Goal: Information Seeking & Learning: Learn about a topic

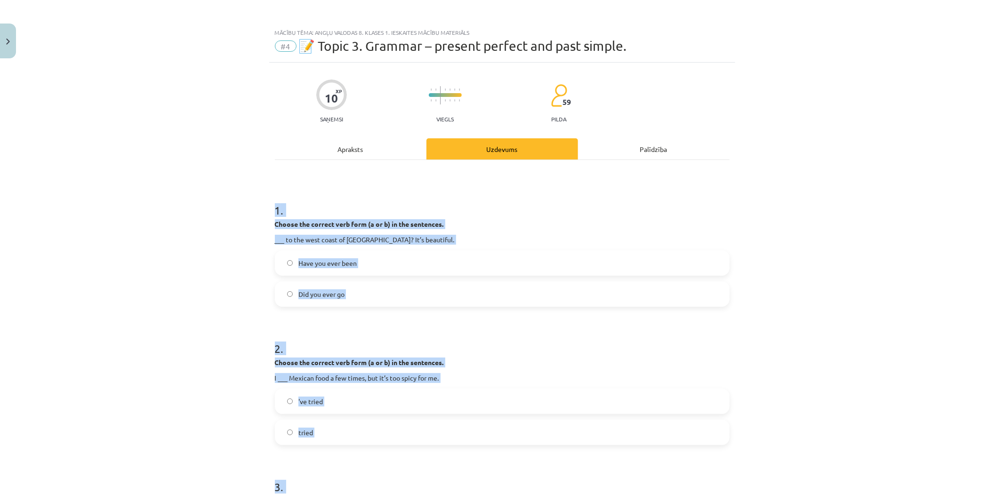
click at [207, 246] on div "Mācību tēma: Angļu valodas 8. klases 1. ieskaites mācību materiāls #4 📝 Topic 3…" at bounding box center [502, 247] width 1004 height 494
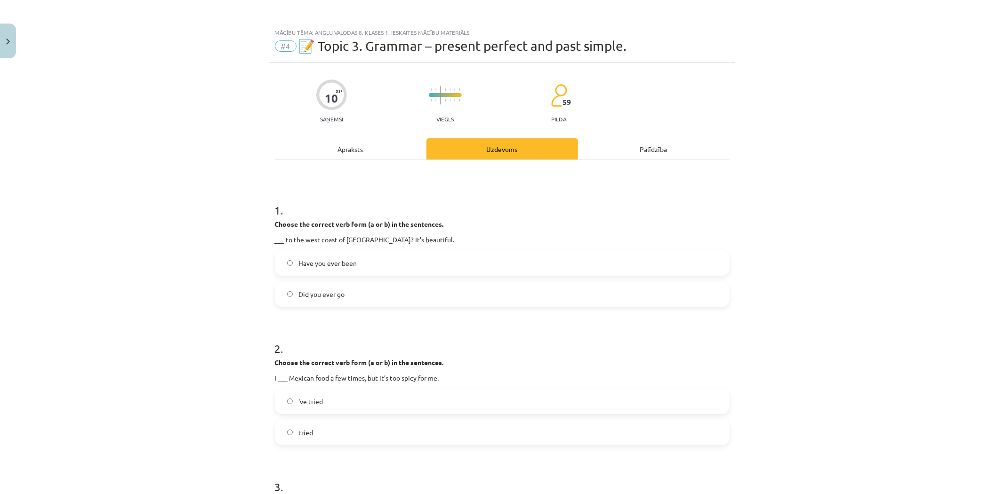
click at [302, 262] on span "Have you ever been" at bounding box center [327, 263] width 58 height 10
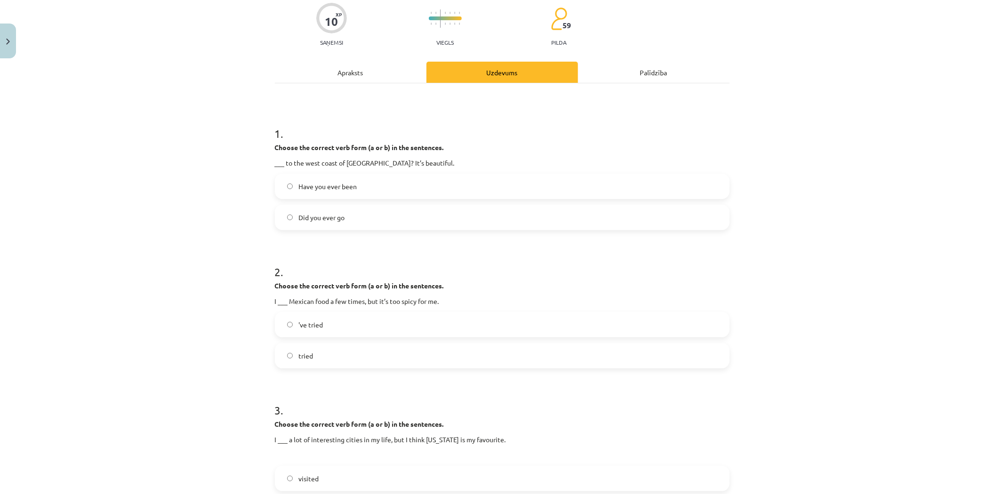
scroll to position [104, 0]
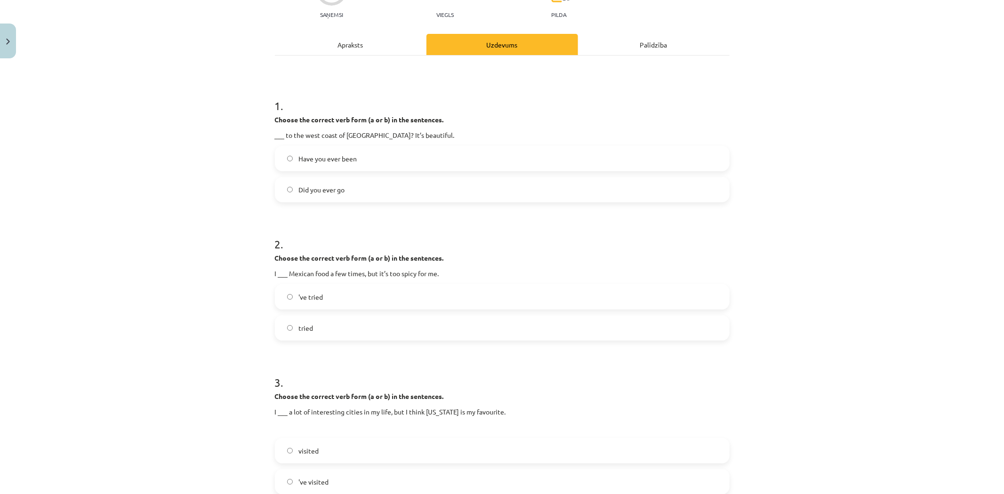
click at [317, 304] on label "'ve tried" at bounding box center [502, 297] width 453 height 24
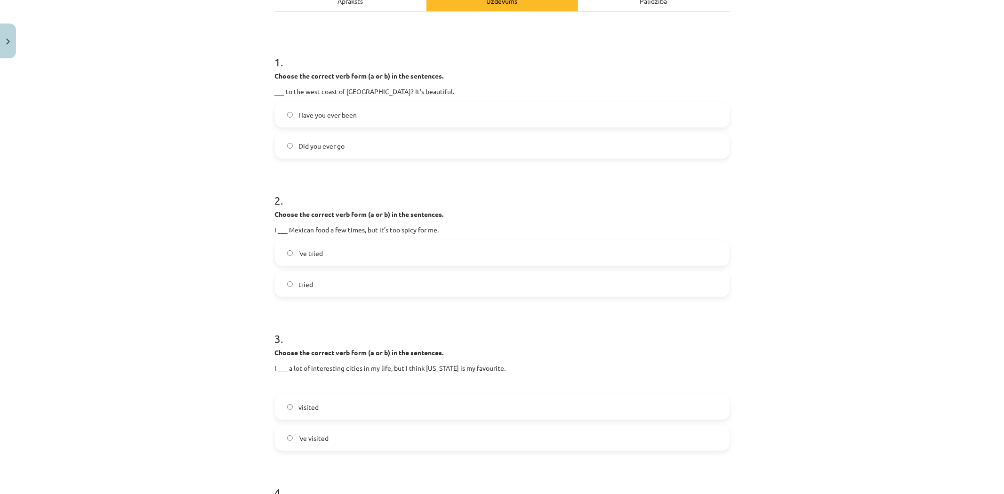
scroll to position [209, 0]
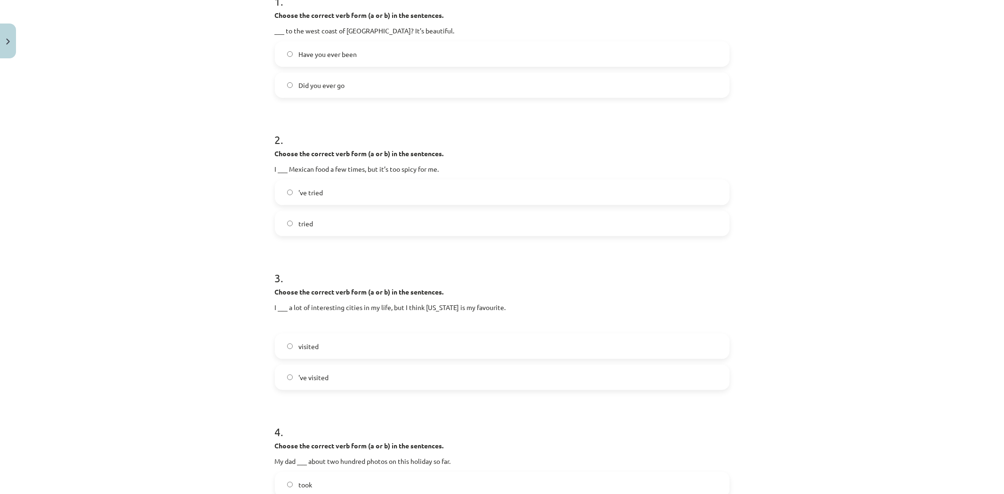
click at [321, 381] on span "'ve visited" at bounding box center [313, 378] width 30 height 10
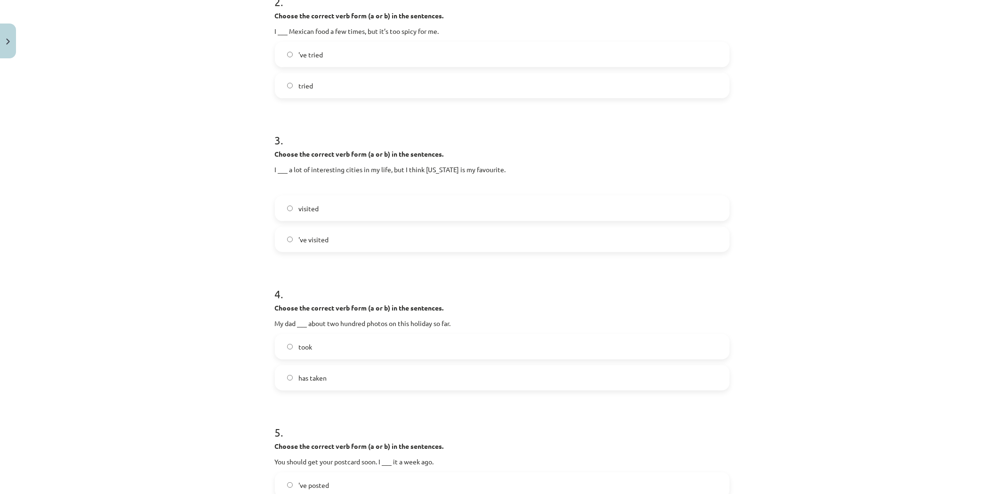
scroll to position [366, 0]
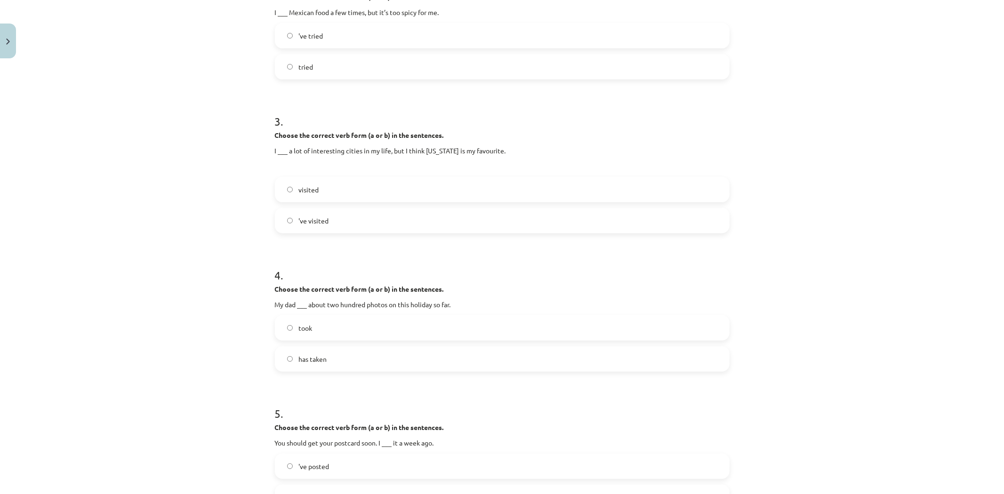
click at [317, 362] on span "has taken" at bounding box center [312, 359] width 28 height 10
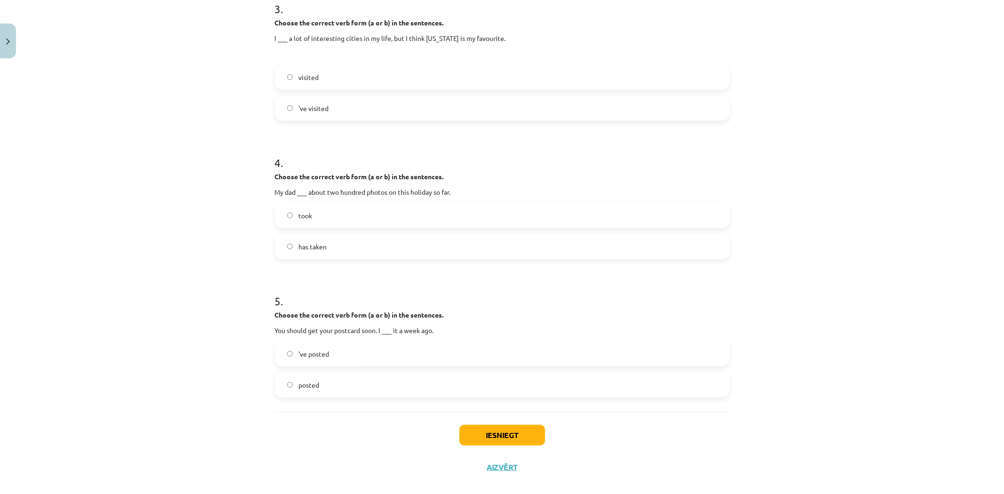
scroll to position [491, 0]
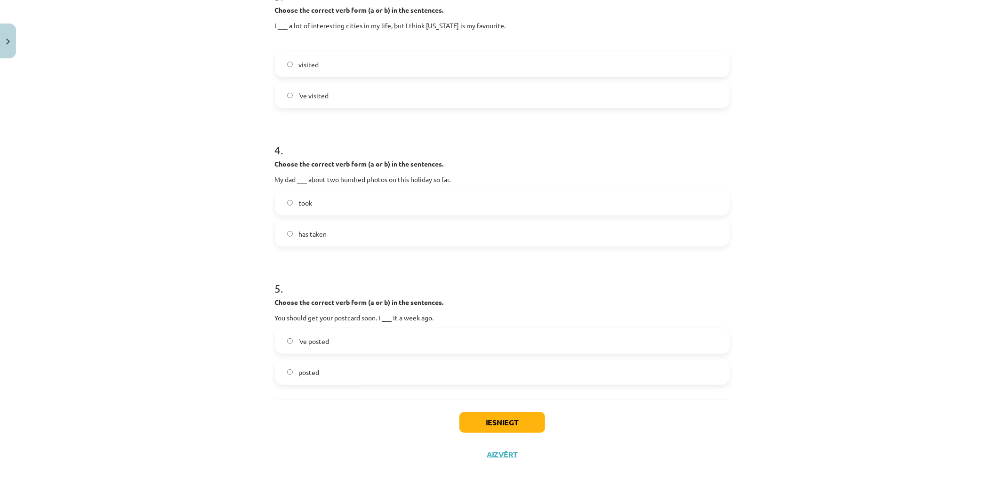
click at [298, 339] on span "'ve posted" at bounding box center [313, 342] width 31 height 10
click at [469, 426] on button "Iesniegt" at bounding box center [502, 422] width 86 height 21
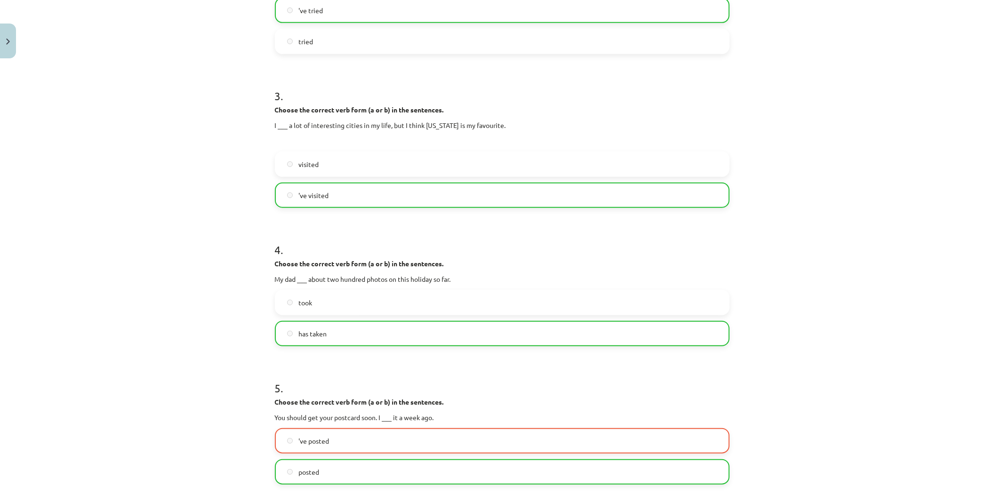
scroll to position [521, 0]
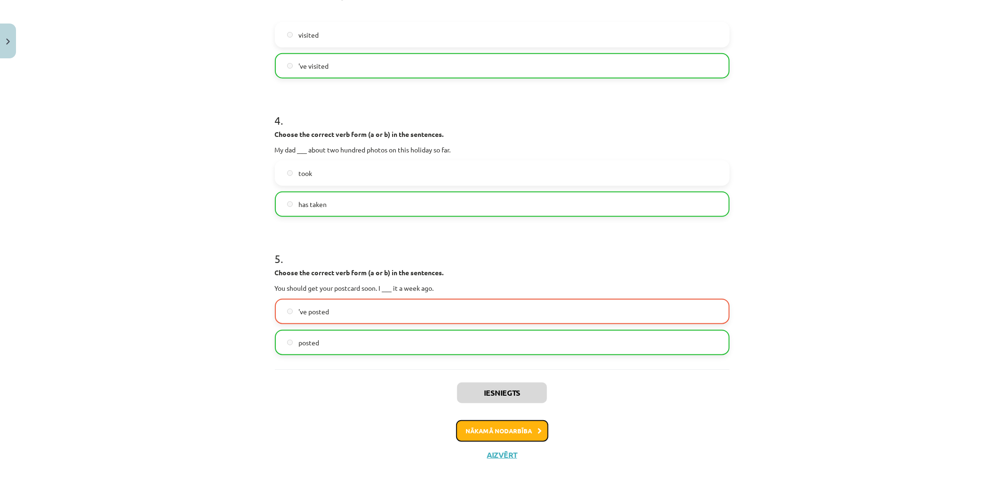
click at [526, 436] on button "Nākamā nodarbība" at bounding box center [502, 431] width 92 height 22
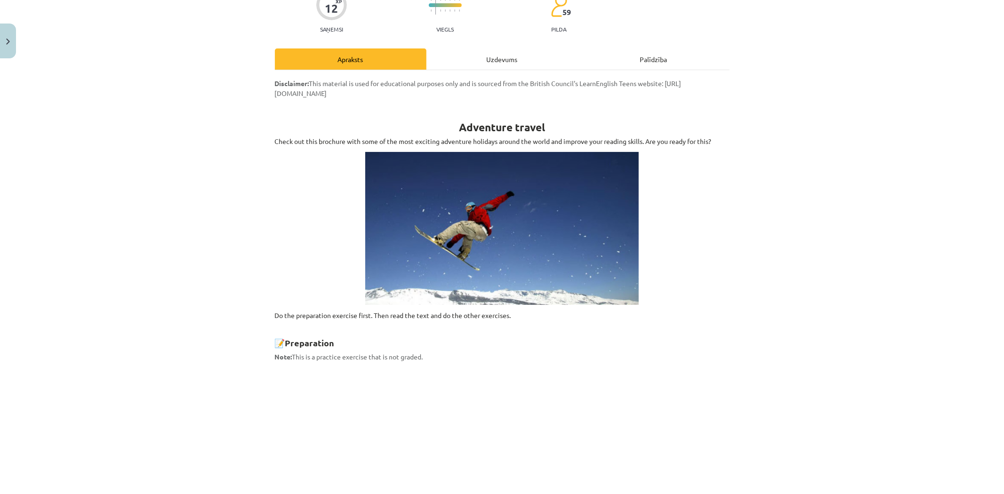
scroll to position [24, 0]
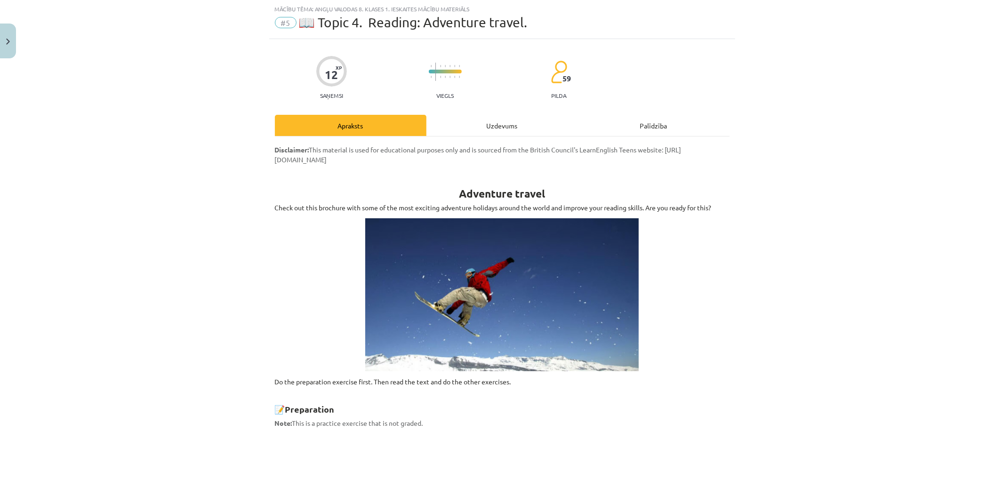
click at [502, 118] on div "Uzdevums" at bounding box center [502, 125] width 152 height 21
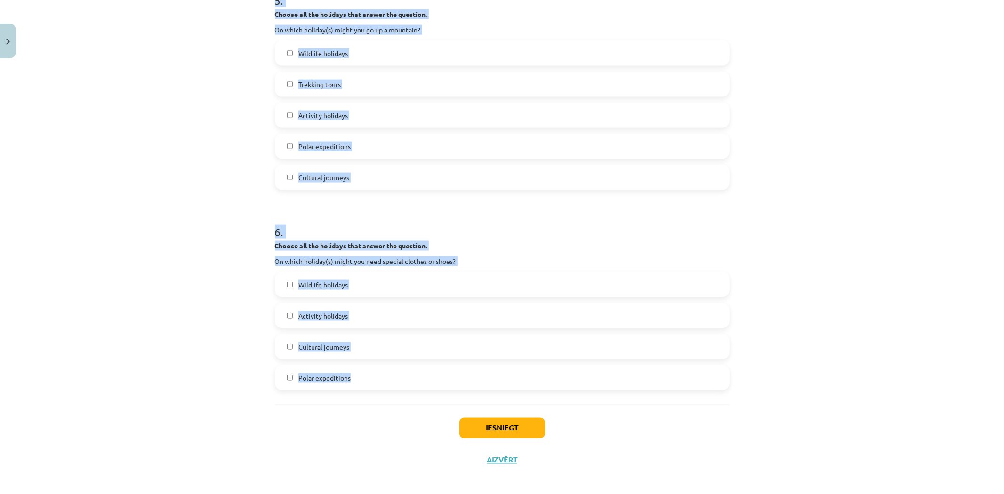
scroll to position [1111, 0]
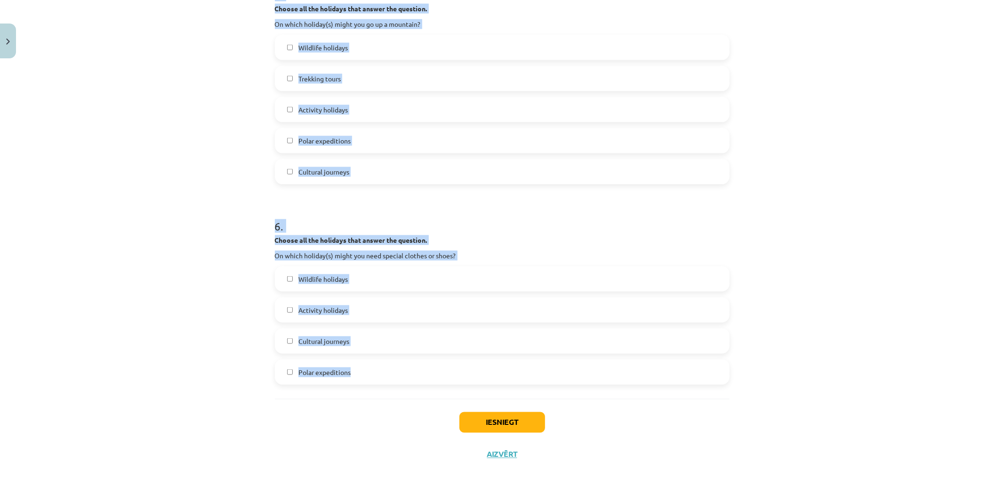
drag, startPoint x: 252, startPoint y: 172, endPoint x: 516, endPoint y: 371, distance: 330.7
click at [516, 371] on div "Mācību tēma: Angļu valodas 8. klases 1. ieskaites mācību materiāls #5 📖 Topic 4…" at bounding box center [502, 247] width 1004 height 494
copy form "1 . Choose all the holidays that answer the question. On which holiday(s) can y…"
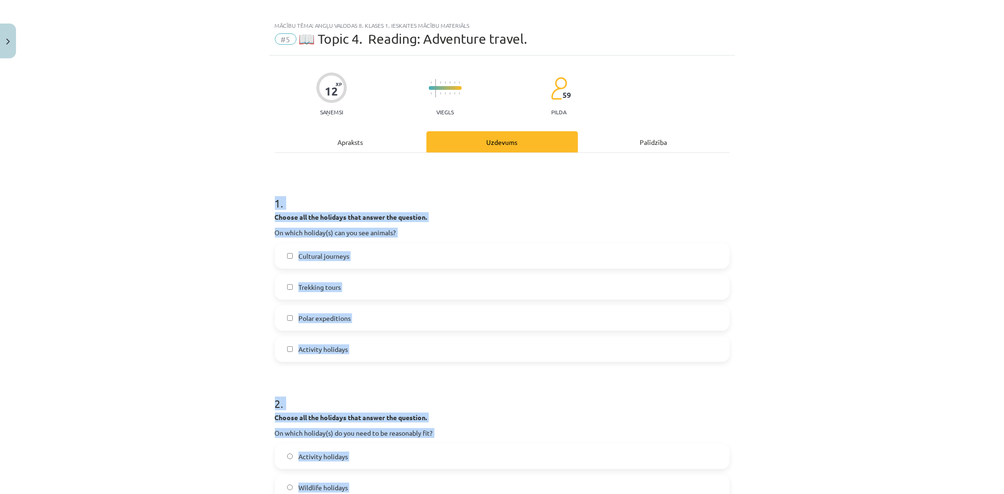
scroll to position [0, 0]
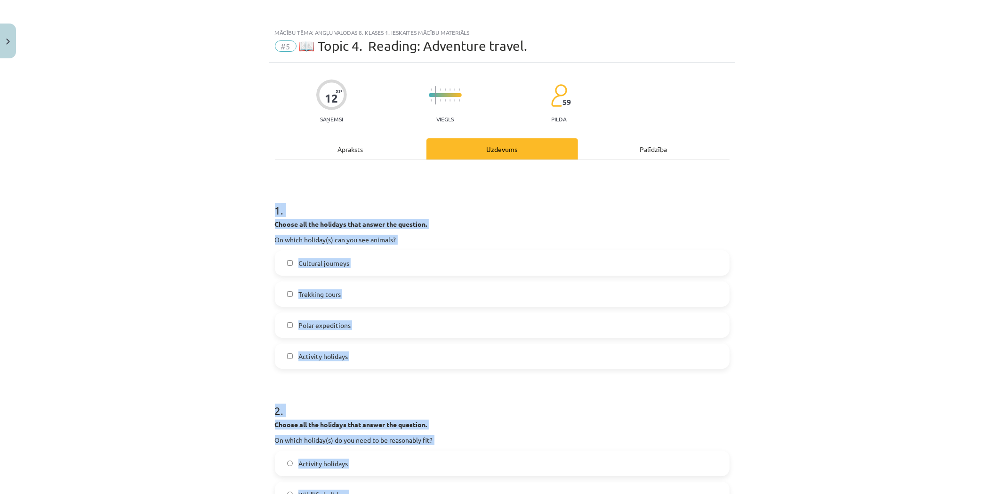
copy form "1 . Choose all the holidays that answer the question. On which holiday(s) can y…"
